Goal: Task Accomplishment & Management: Use online tool/utility

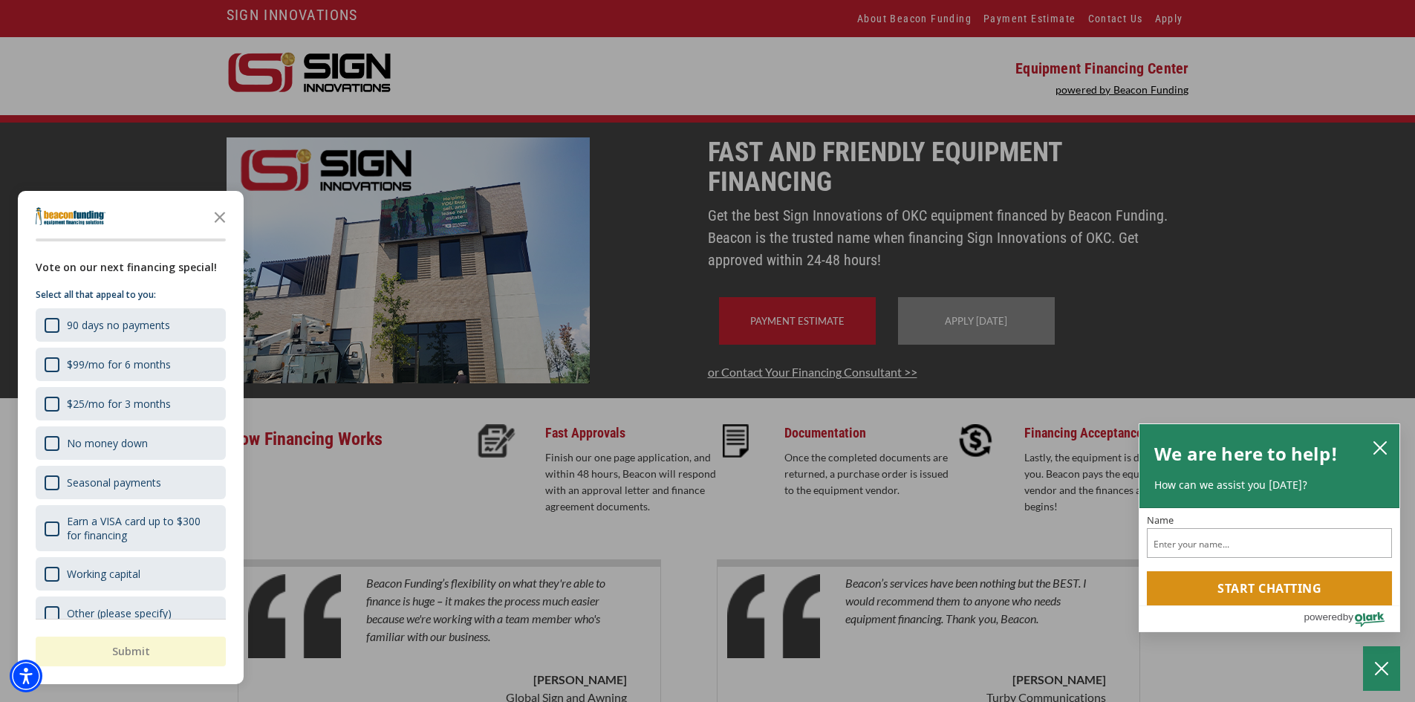
click at [180, 159] on div at bounding box center [707, 351] width 1415 height 702
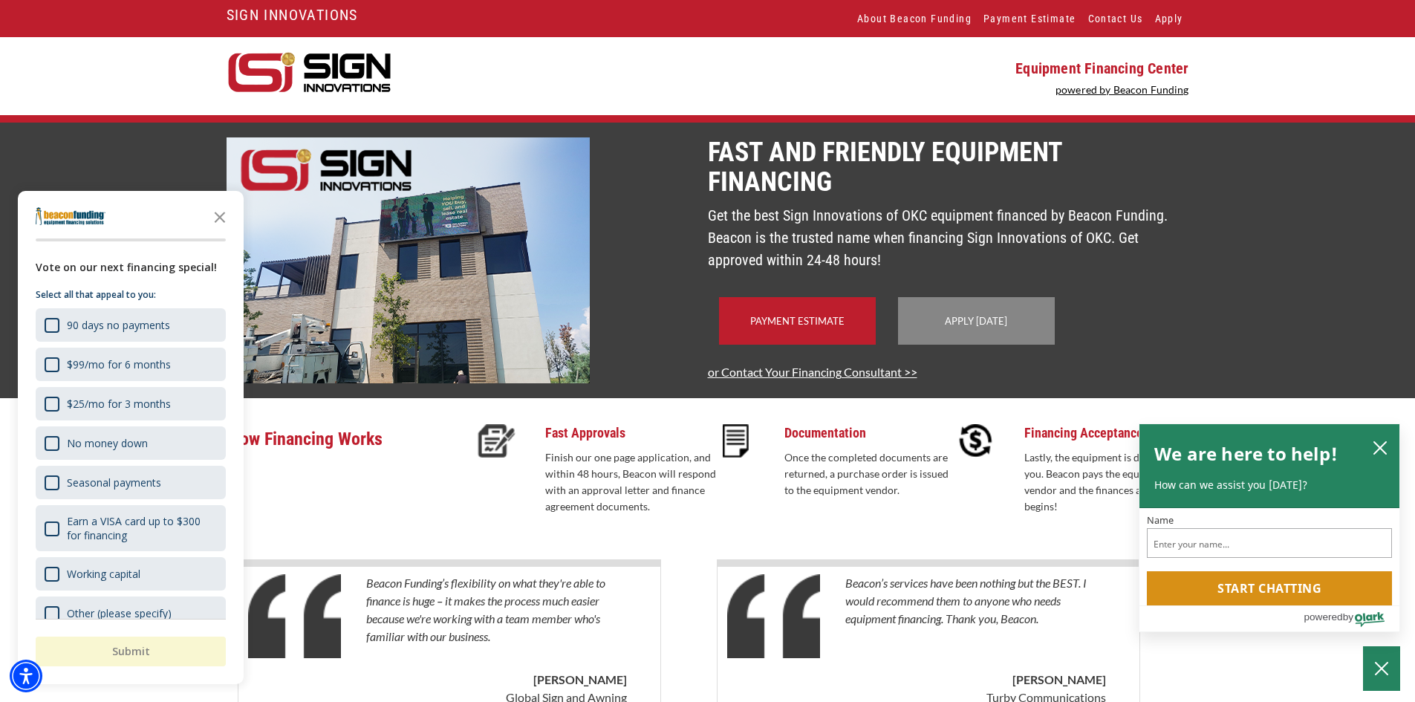
click at [221, 216] on polygon "Close the survey" at bounding box center [220, 217] width 11 height 11
